Goal: Information Seeking & Learning: Compare options

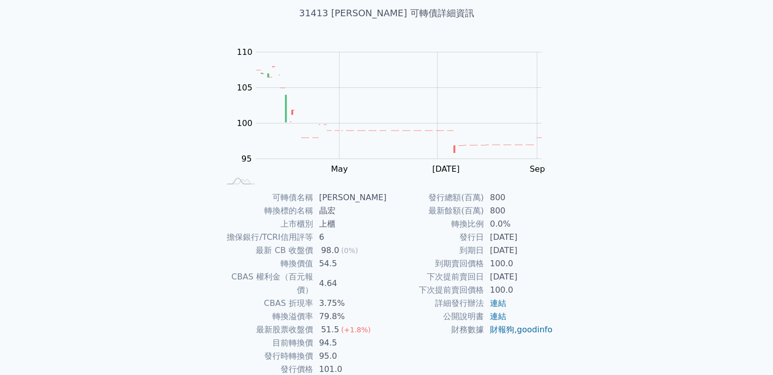
scroll to position [45, 0]
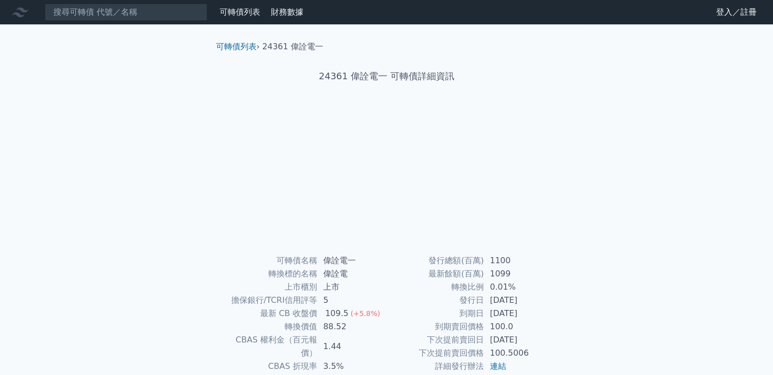
scroll to position [96, 0]
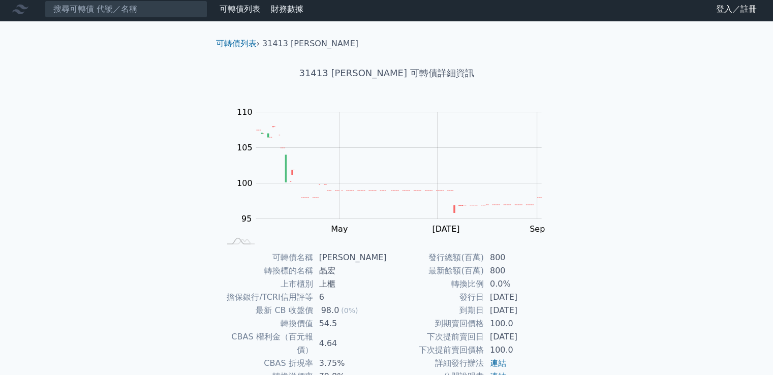
scroll to position [96, 0]
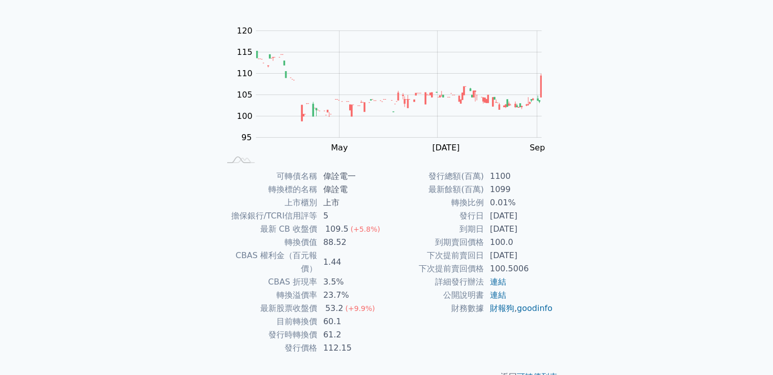
scroll to position [96, 0]
